Goal: Task Accomplishment & Management: Manage account settings

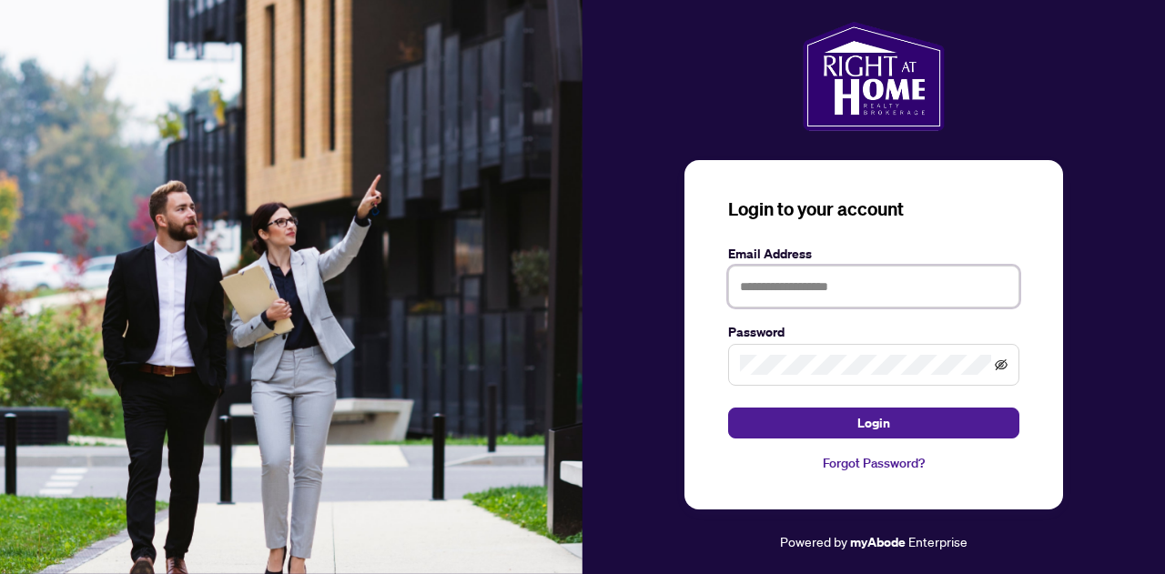
type input "**********"
click at [998, 368] on icon "eye-invisible" at bounding box center [1001, 364] width 13 height 11
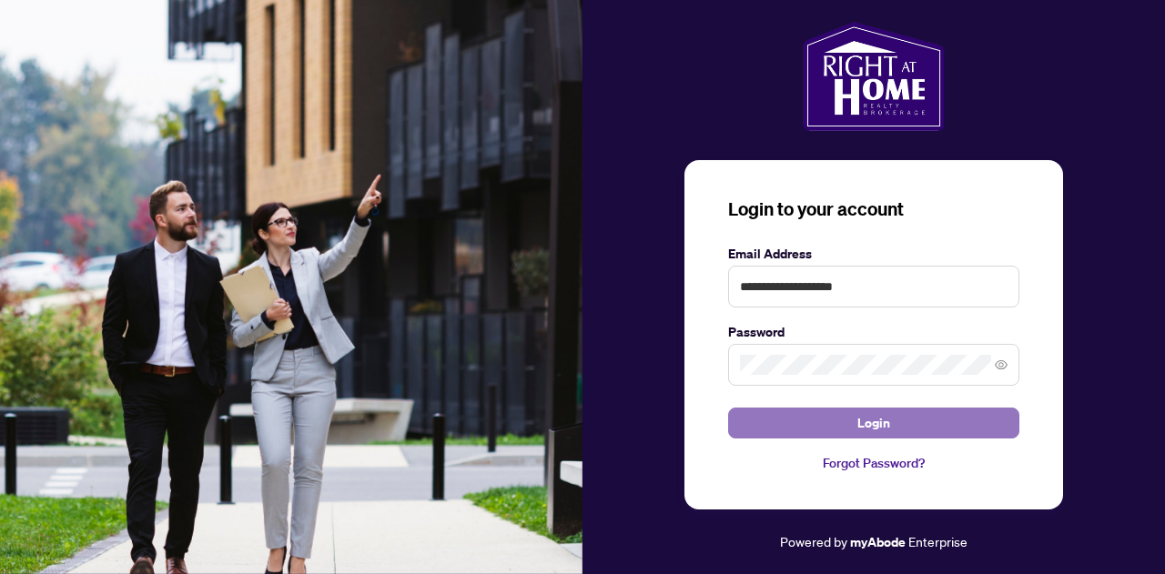
click at [837, 430] on button "Login" at bounding box center [873, 423] width 291 height 31
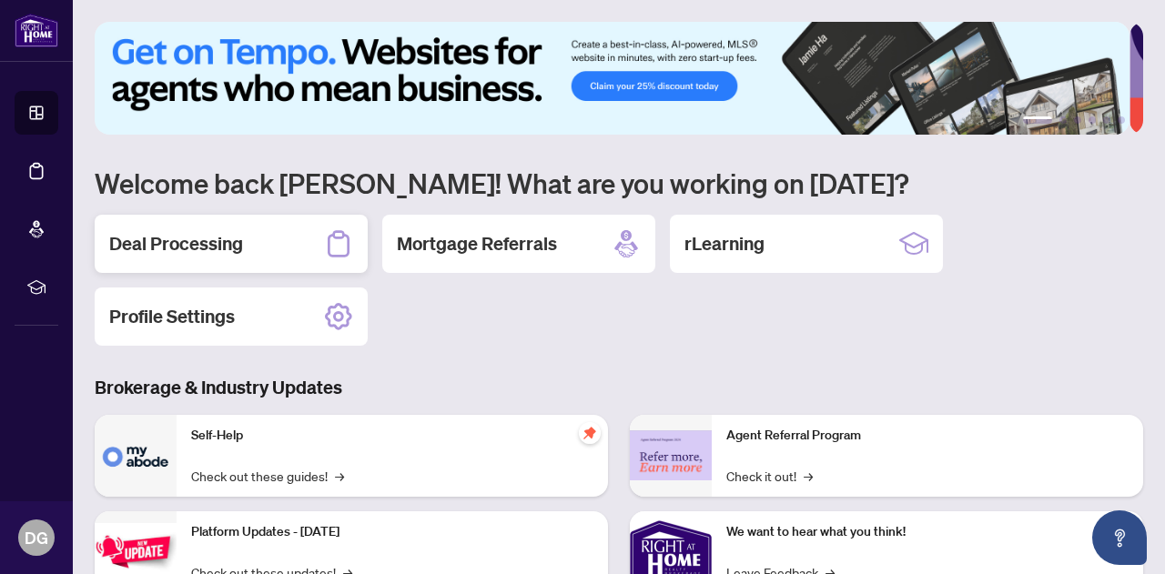
click at [169, 262] on div "Deal Processing" at bounding box center [231, 244] width 273 height 58
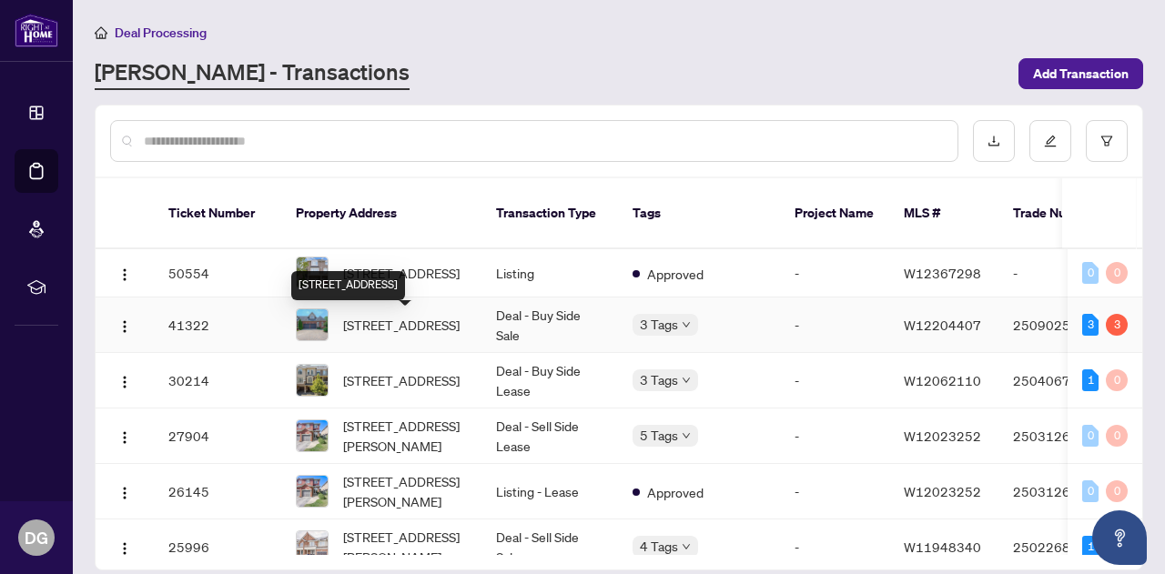
click at [423, 327] on span "[STREET_ADDRESS]" at bounding box center [401, 325] width 116 height 20
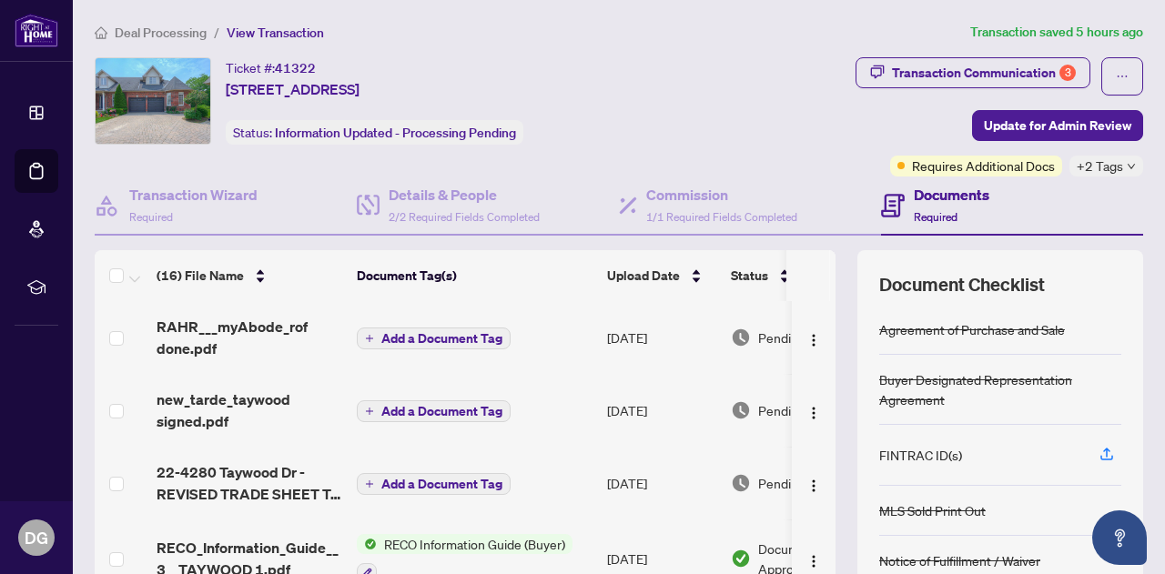
click at [1105, 171] on span "+2 Tags" at bounding box center [1100, 166] width 46 height 21
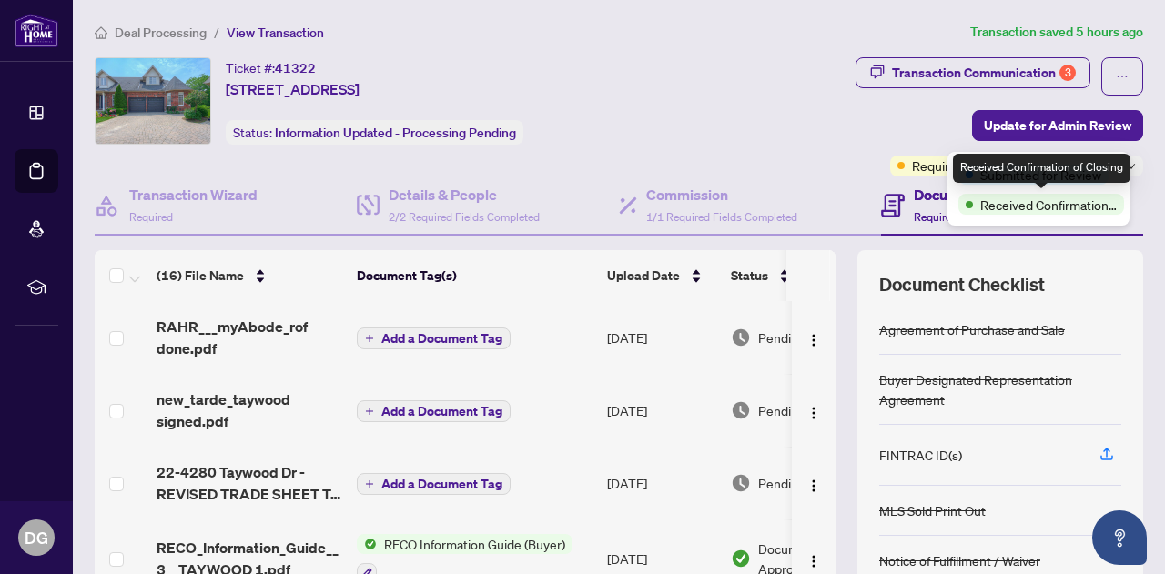
click at [1056, 206] on span "Received Confirmation of Closing" at bounding box center [1048, 205] width 136 height 20
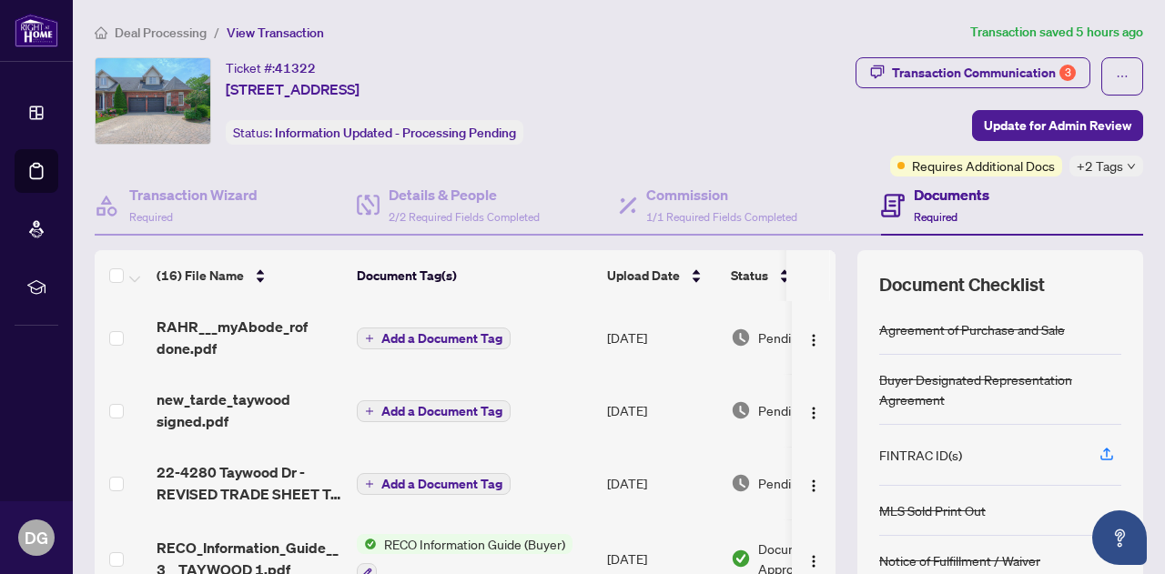
click at [815, 437] on td at bounding box center [814, 410] width 44 height 73
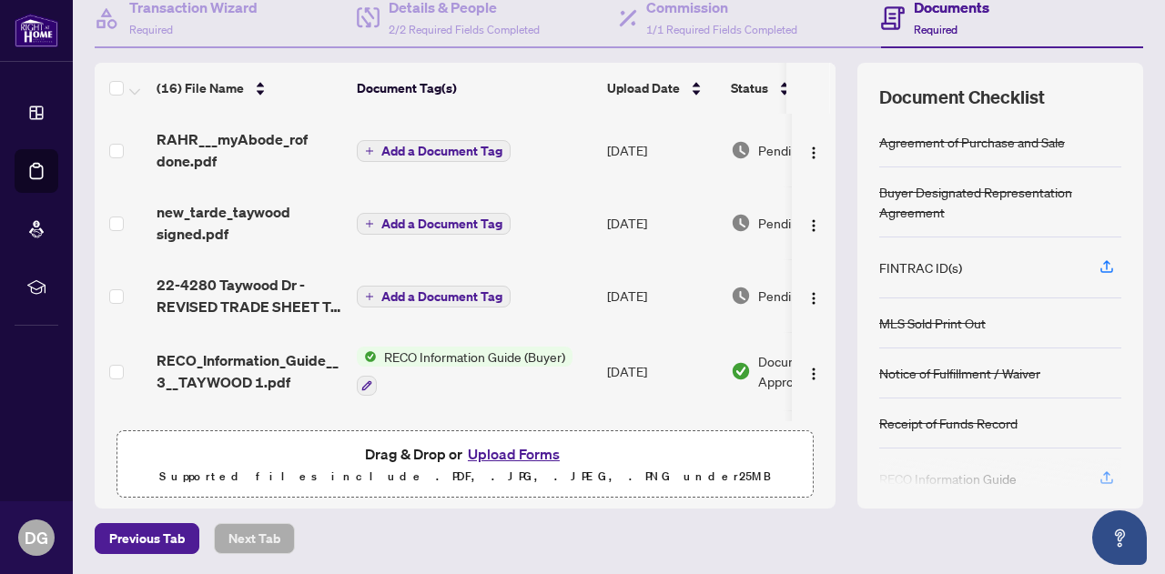
click at [822, 278] on div "(16) File Name Document Tag(s) Upload Date Status RAHR___myAbode_rof done.pdf A…" at bounding box center [619, 286] width 1048 height 446
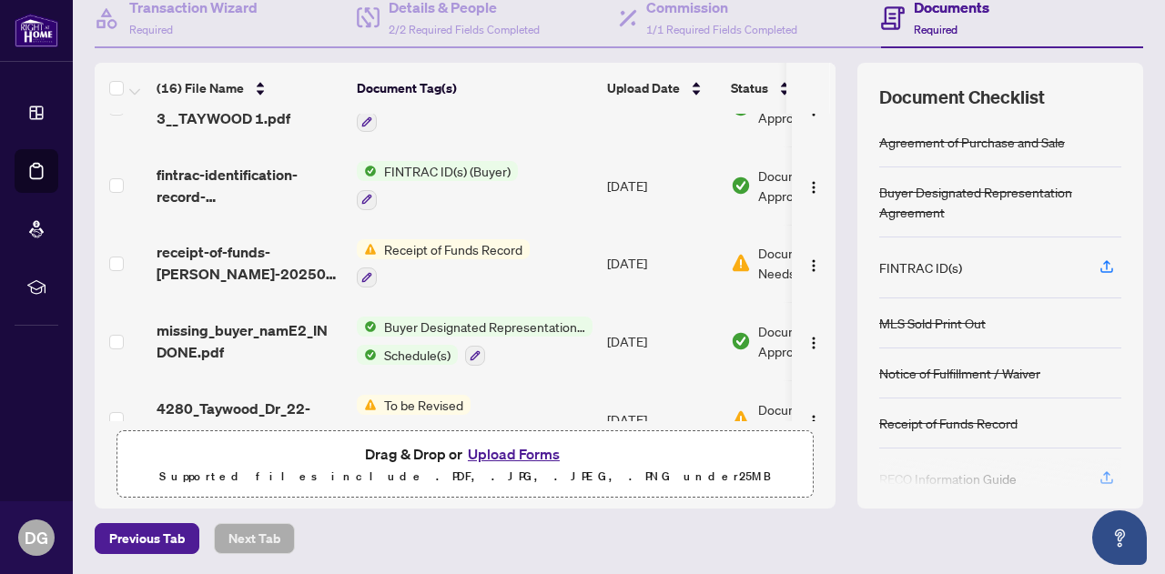
scroll to position [0, 0]
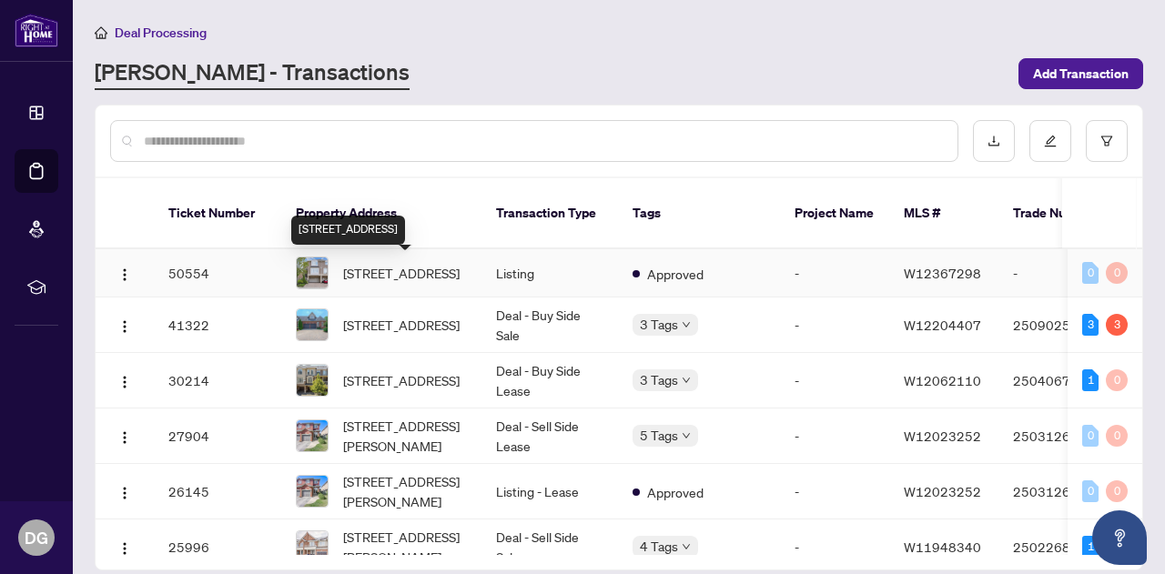
click at [375, 276] on span "[STREET_ADDRESS]" at bounding box center [401, 273] width 116 height 20
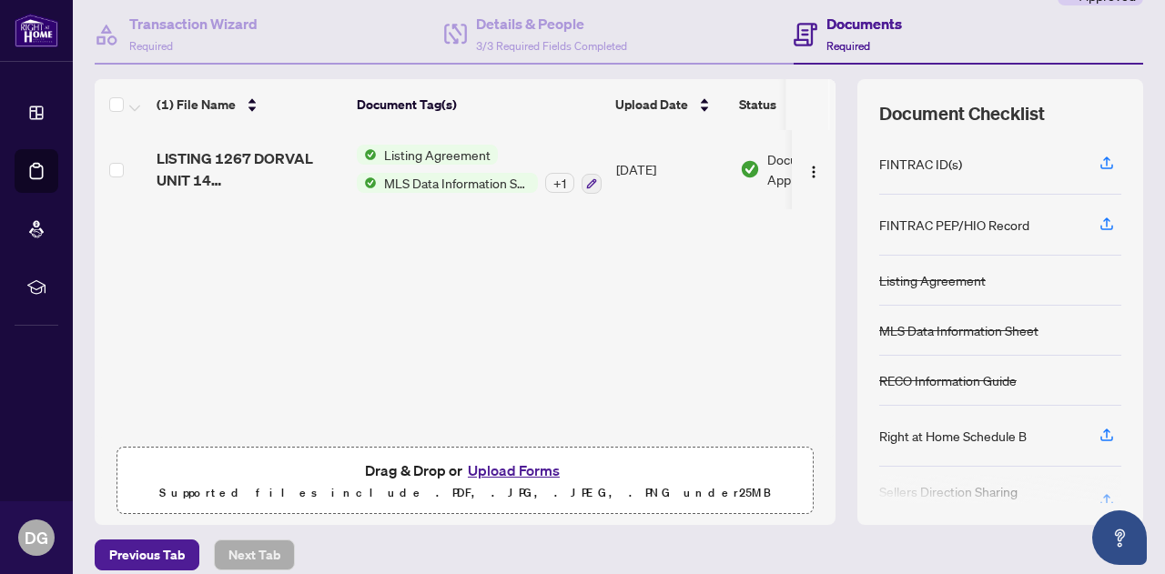
scroll to position [182, 0]
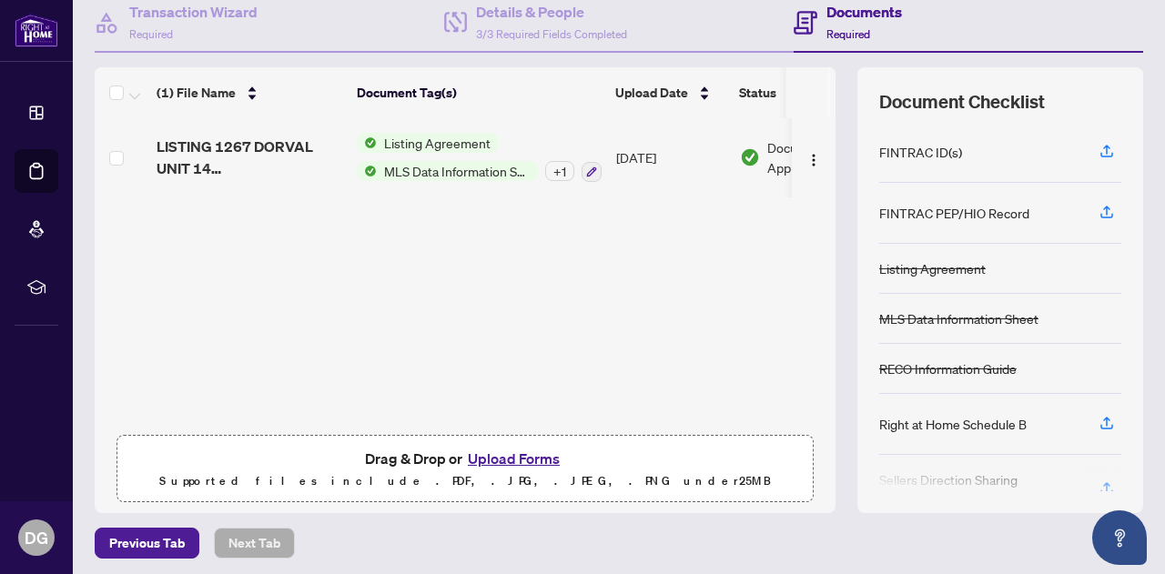
click at [1095, 486] on div at bounding box center [1000, 477] width 242 height 29
click at [1098, 424] on icon "button" at bounding box center [1106, 423] width 16 height 16
click at [1098, 207] on icon "button" at bounding box center [1106, 212] width 16 height 16
click at [1098, 149] on icon "button" at bounding box center [1106, 151] width 16 height 16
